Goal: Check status

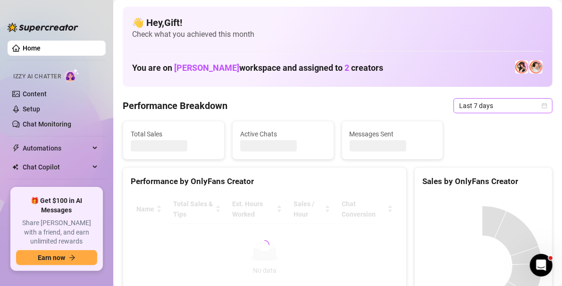
click at [544, 106] on div "Last 7 days" at bounding box center [502, 105] width 99 height 15
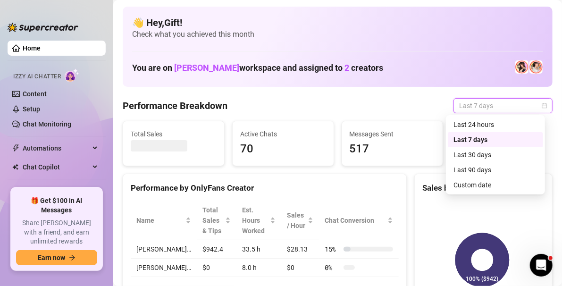
click at [494, 184] on div "Custom date" at bounding box center [495, 185] width 84 height 10
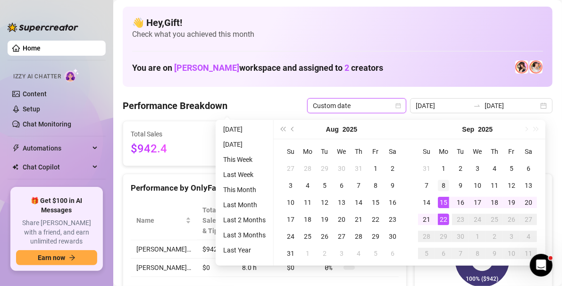
click at [442, 184] on div "8" at bounding box center [443, 185] width 11 height 11
type input "[DATE]"
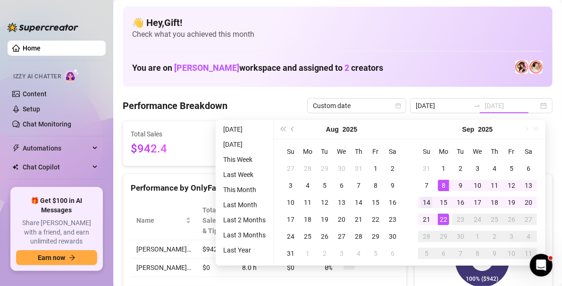
click at [426, 206] on div "14" at bounding box center [426, 202] width 11 height 11
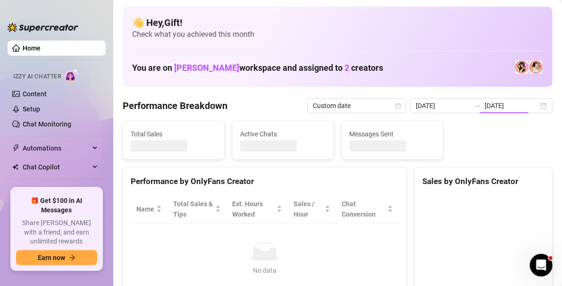
type input "[DATE]"
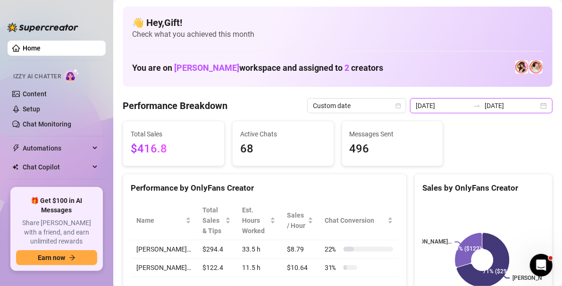
click at [528, 104] on input "[DATE]" at bounding box center [512, 105] width 54 height 10
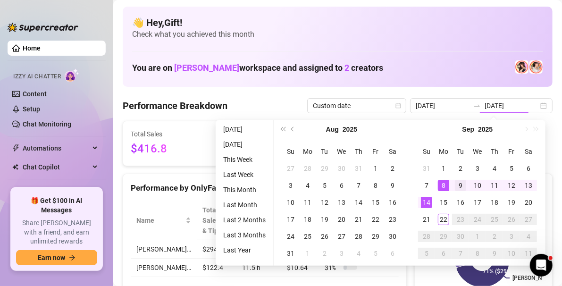
click at [459, 183] on div "9" at bounding box center [460, 185] width 11 height 11
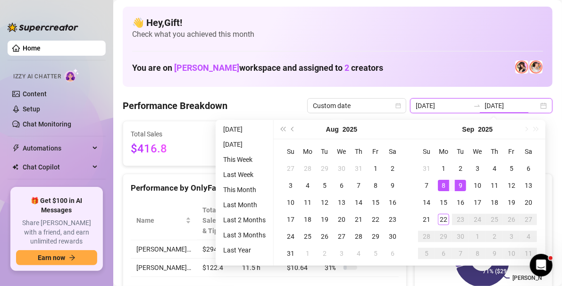
type input "[DATE]"
click at [427, 204] on div "14" at bounding box center [426, 202] width 11 height 11
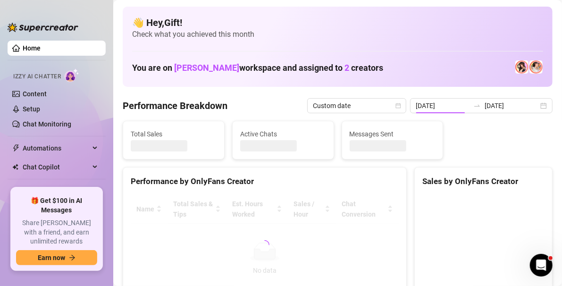
type input "[DATE]"
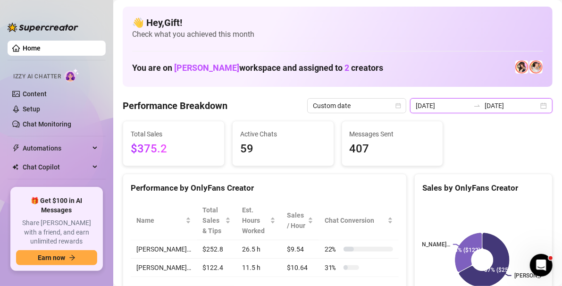
click at [529, 103] on input "[DATE]" at bounding box center [512, 105] width 54 height 10
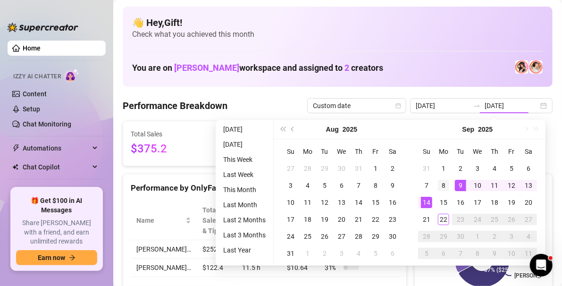
click at [444, 189] on div "8" at bounding box center [443, 185] width 11 height 11
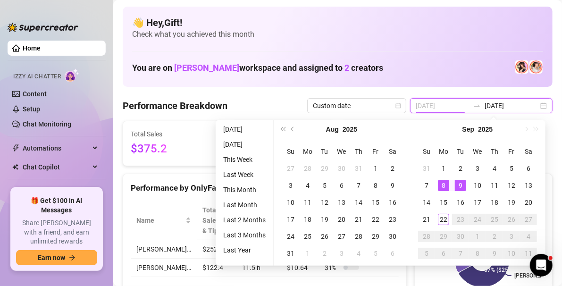
type input "[DATE]"
click at [527, 185] on div "13" at bounding box center [528, 185] width 11 height 11
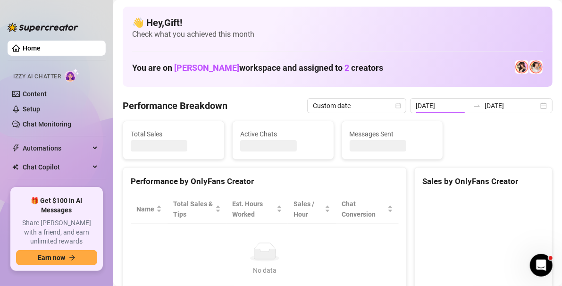
type input "[DATE]"
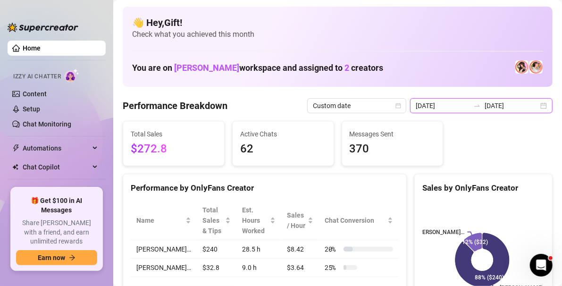
click at [528, 105] on input "[DATE]" at bounding box center [512, 105] width 54 height 10
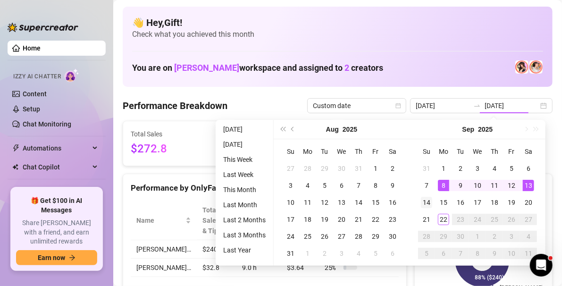
click at [428, 205] on div "14" at bounding box center [426, 202] width 11 height 11
type input "[DATE]"
click at [460, 188] on div "9" at bounding box center [460, 185] width 11 height 11
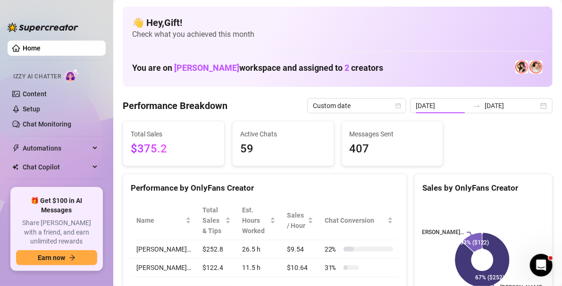
type input "[DATE]"
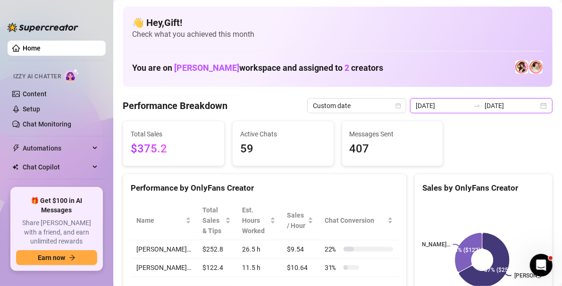
click at [527, 105] on input "[DATE]" at bounding box center [512, 105] width 54 height 10
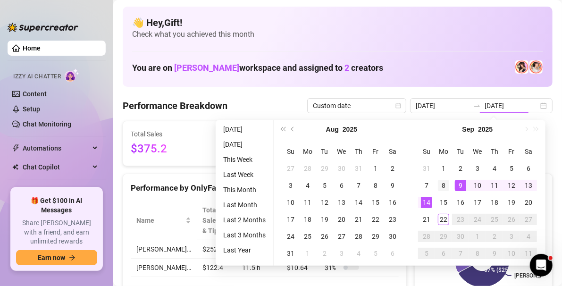
click at [444, 183] on div "8" at bounding box center [443, 185] width 11 height 11
type input "[DATE]"
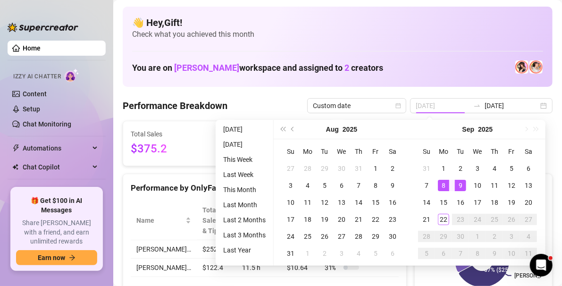
click at [463, 53] on div "👋 Hey, Gift ! Check what you achieved this month You are on [PERSON_NAME] works…" at bounding box center [338, 47] width 430 height 80
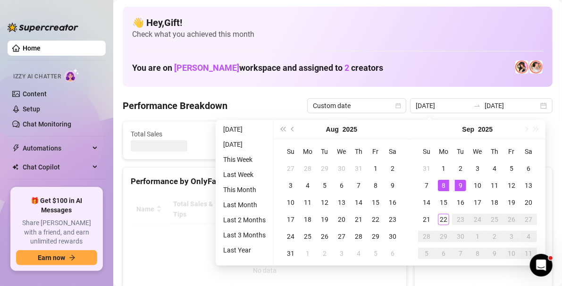
type input "[DATE]"
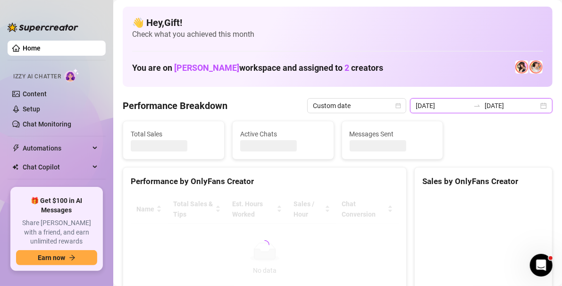
click at [530, 105] on input "[DATE]" at bounding box center [512, 105] width 54 height 10
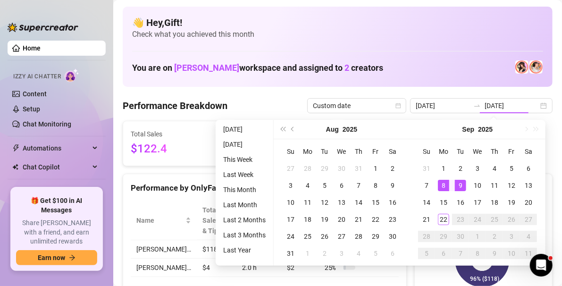
click at [467, 50] on div "👋 Hey, Gift ! Check what you achieved this month You are on [PERSON_NAME] works…" at bounding box center [338, 47] width 430 height 80
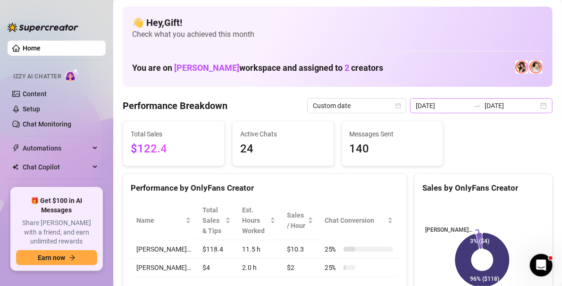
click at [540, 107] on div "[DATE] [DATE]" at bounding box center [481, 105] width 142 height 15
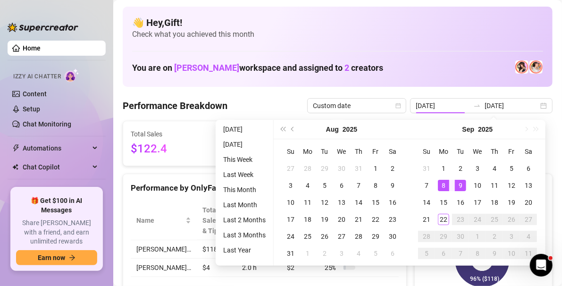
click at [443, 185] on div "8" at bounding box center [443, 185] width 11 height 11
click at [426, 202] on div "14" at bounding box center [426, 202] width 11 height 11
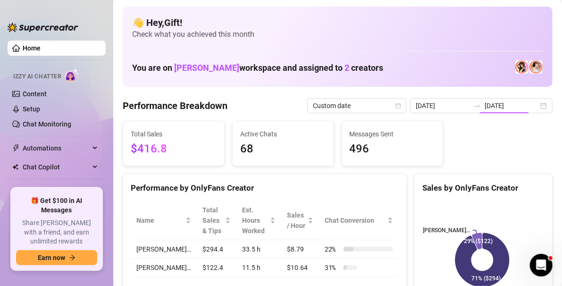
type input "[DATE]"
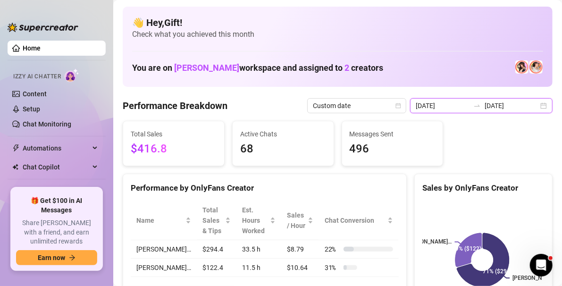
click at [530, 105] on input "[DATE]" at bounding box center [512, 105] width 54 height 10
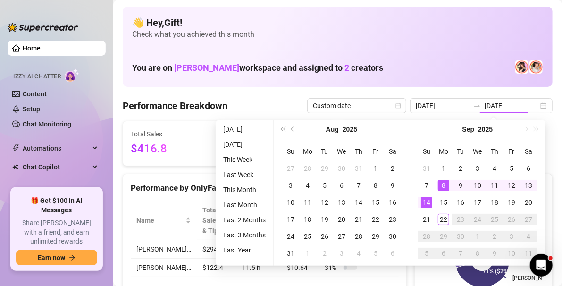
click at [443, 186] on div "8" at bounding box center [443, 185] width 11 height 11
click at [428, 201] on div "14" at bounding box center [426, 202] width 11 height 11
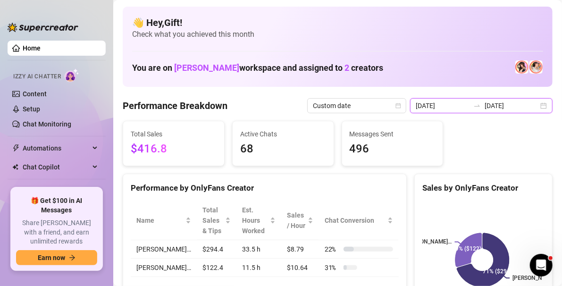
click at [528, 104] on input "[DATE]" at bounding box center [512, 105] width 54 height 10
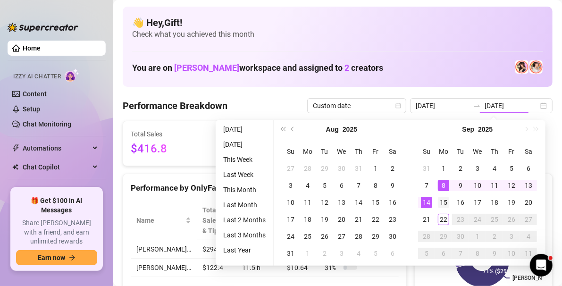
click at [443, 201] on div "15" at bounding box center [443, 202] width 11 height 11
type input "[DATE]"
click at [442, 215] on div "22" at bounding box center [443, 219] width 11 height 11
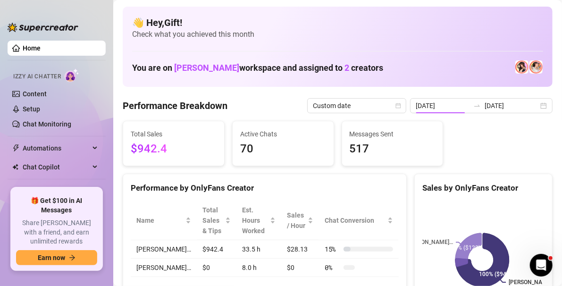
type input "[DATE]"
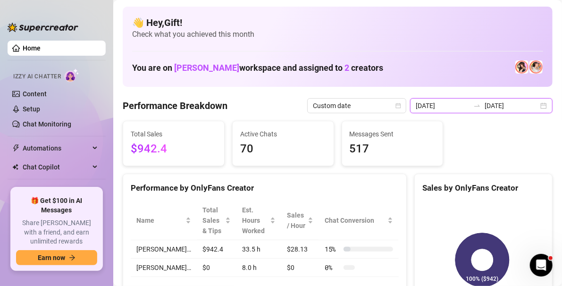
click at [529, 105] on input "[DATE]" at bounding box center [512, 105] width 54 height 10
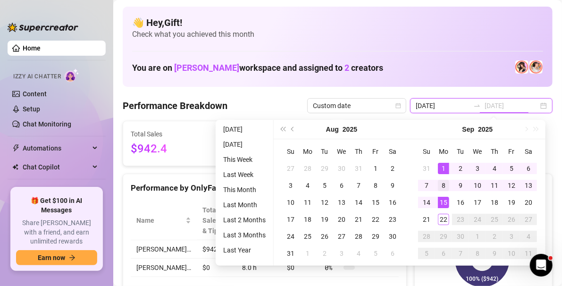
type input "[DATE]"
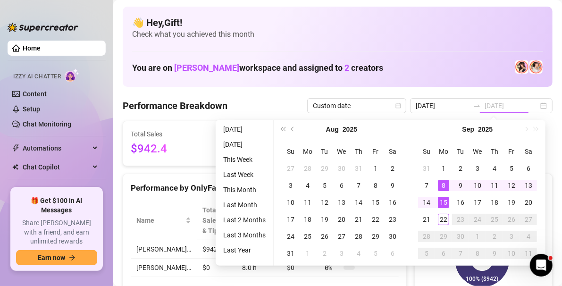
click at [444, 185] on div "8" at bounding box center [443, 185] width 11 height 11
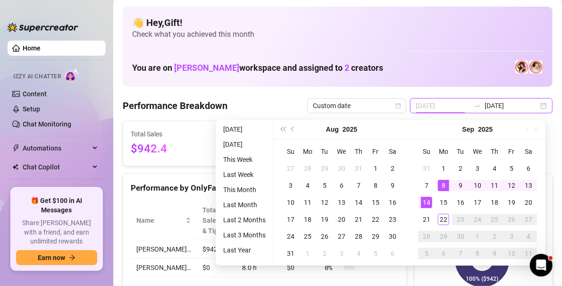
type input "[DATE]"
click at [429, 203] on div "14" at bounding box center [426, 202] width 11 height 11
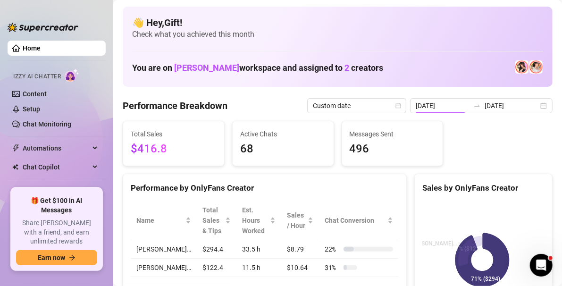
type input "[DATE]"
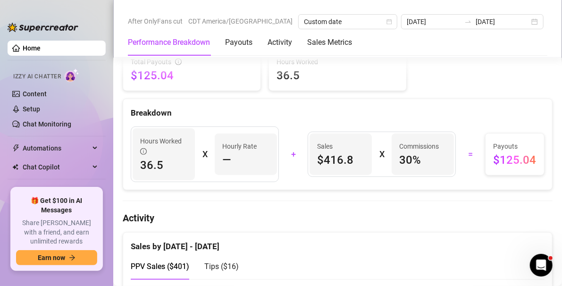
scroll to position [310, 0]
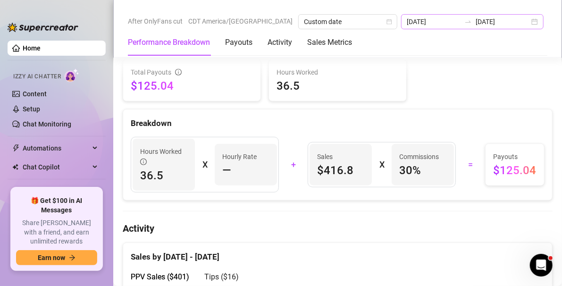
click at [490, 24] on div "[DATE] [DATE]" at bounding box center [472, 21] width 142 height 15
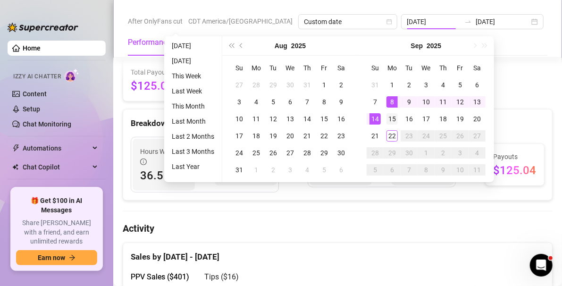
click at [394, 117] on div "15" at bounding box center [391, 118] width 11 height 11
type input "[DATE]"
click at [377, 138] on div "21" at bounding box center [374, 135] width 11 height 11
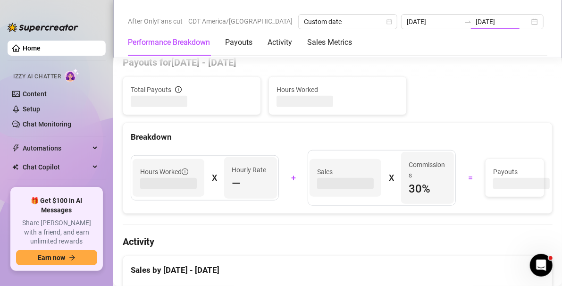
type input "[DATE]"
